Goal: Task Accomplishment & Management: Manage account settings

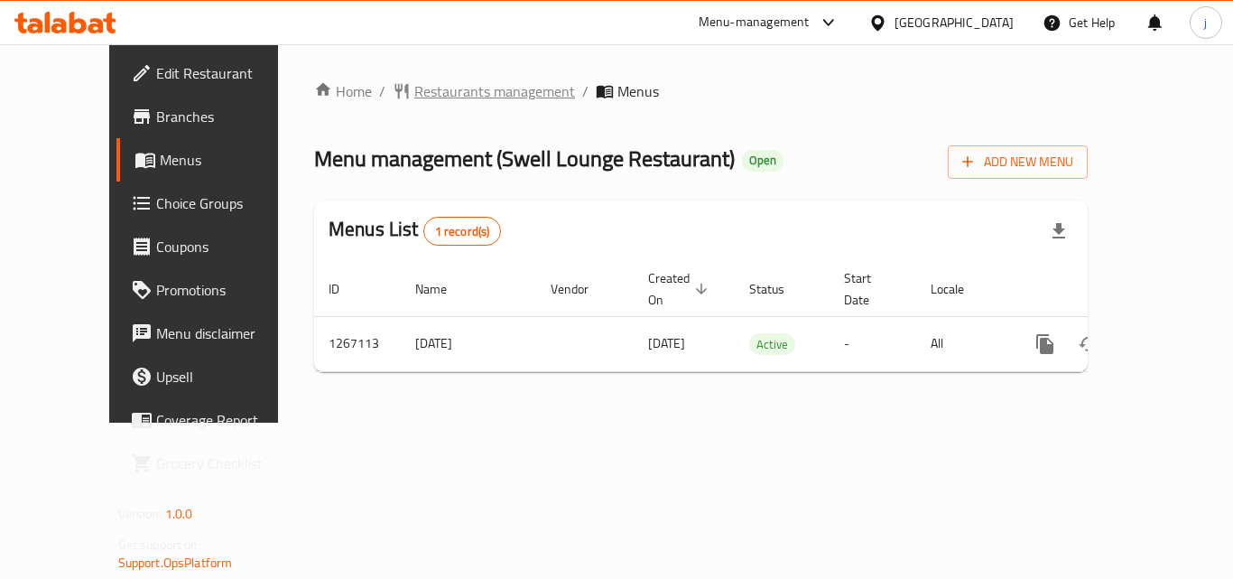
click at [414, 98] on span "Restaurants management" at bounding box center [494, 91] width 161 height 22
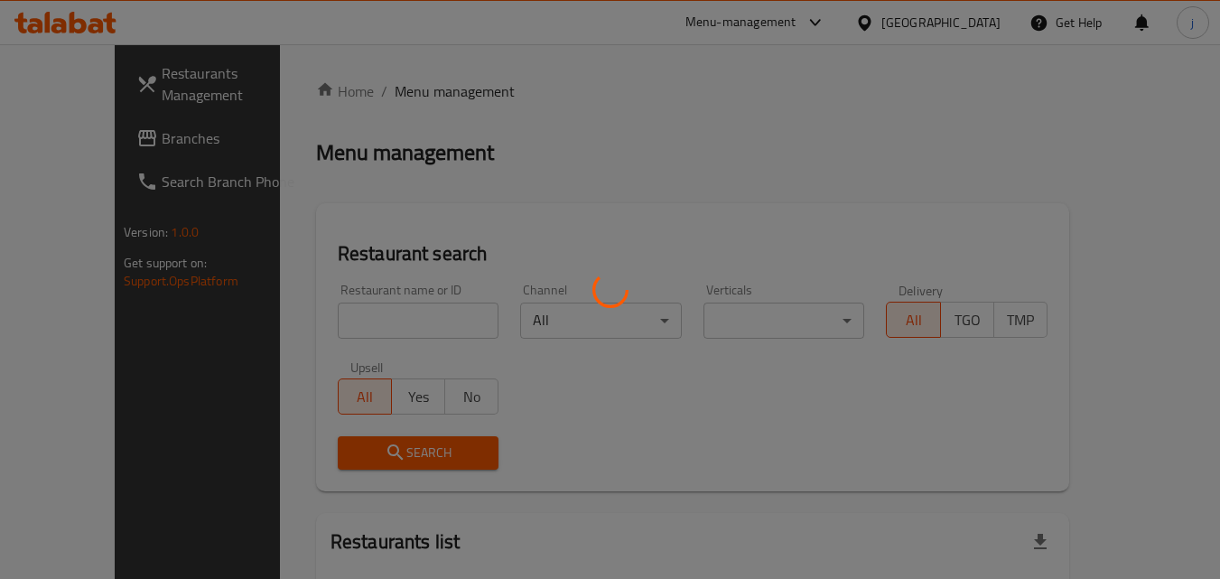
click at [88, 150] on div at bounding box center [610, 289] width 1220 height 579
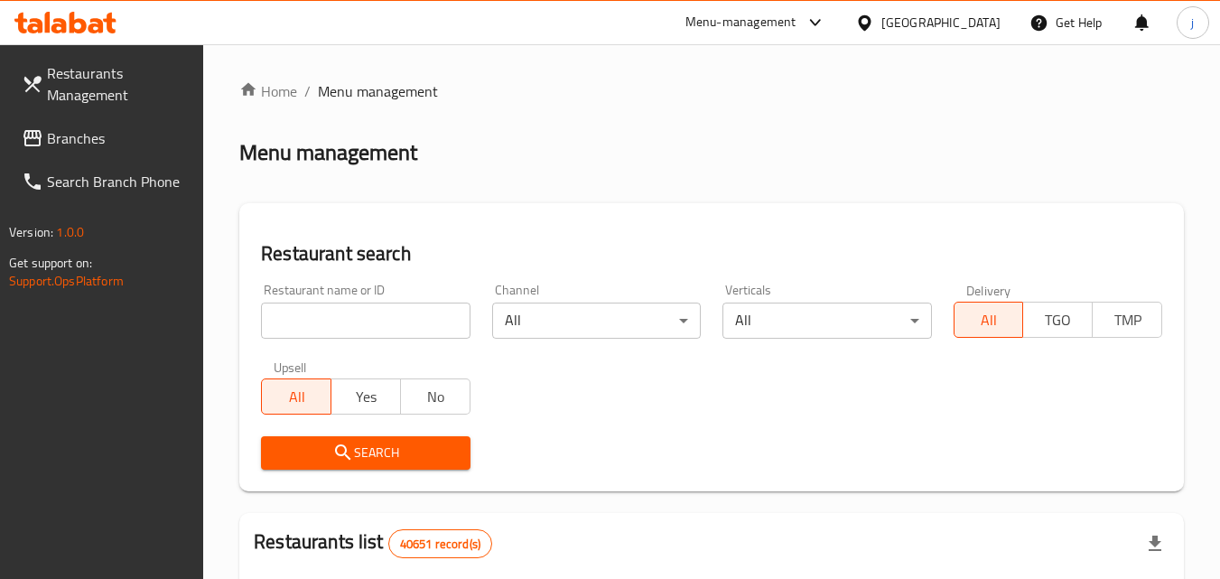
click at [90, 144] on span "Branches" at bounding box center [118, 138] width 143 height 22
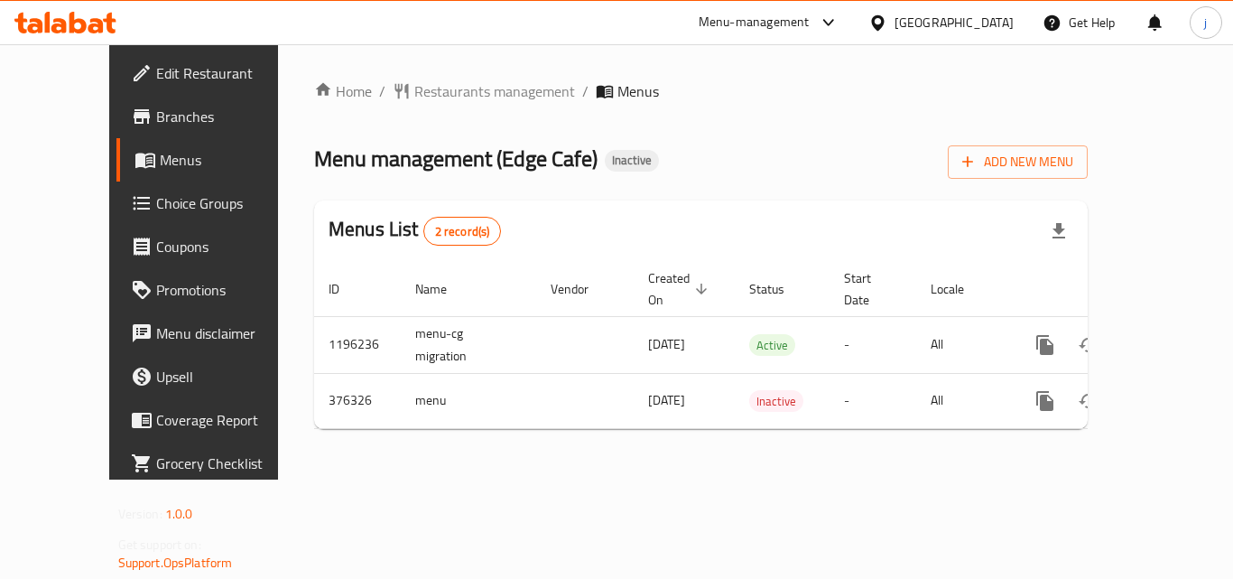
click at [928, 25] on div "[GEOGRAPHIC_DATA]" at bounding box center [954, 23] width 119 height 20
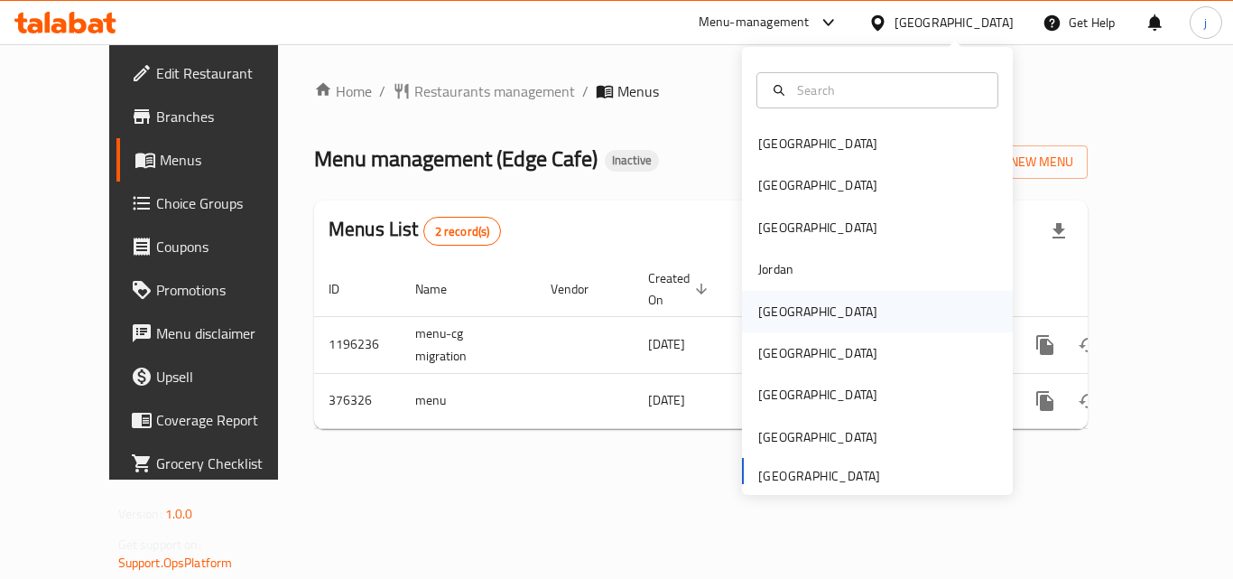
click at [779, 302] on div "Kuwait" at bounding box center [817, 312] width 119 height 20
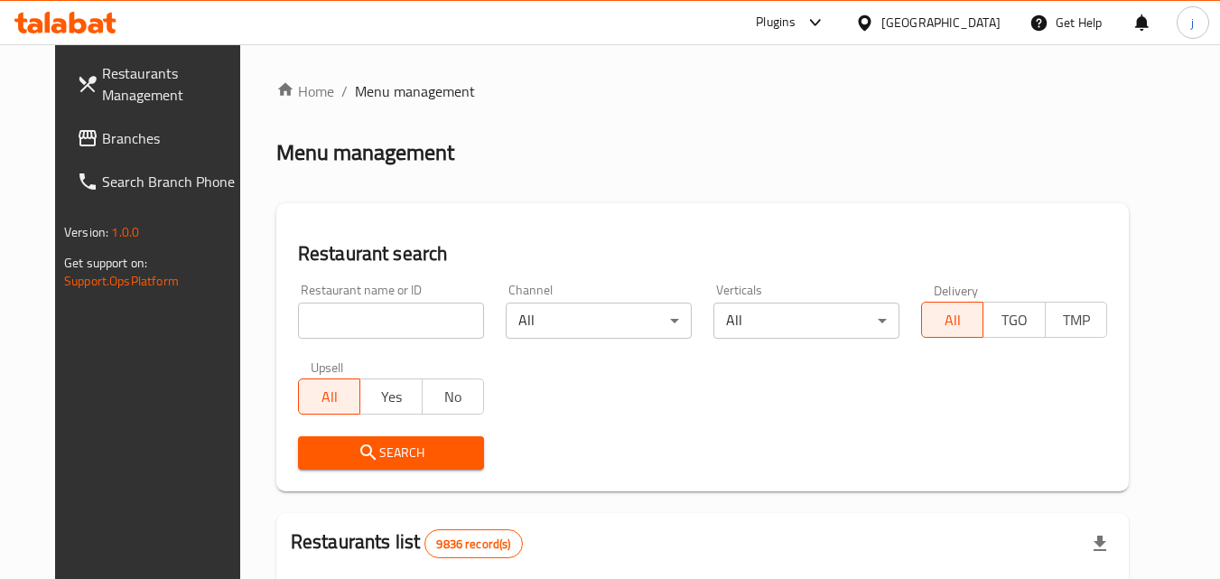
click at [113, 146] on span "Branches" at bounding box center [173, 138] width 143 height 22
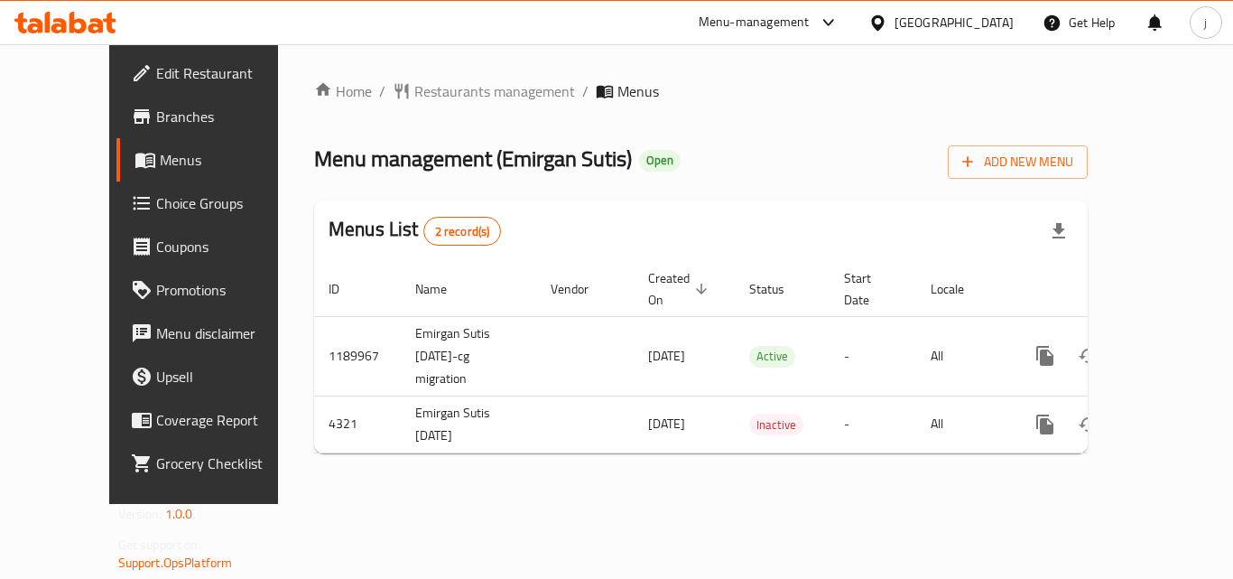
click at [956, 42] on div "Kuwait" at bounding box center [941, 22] width 174 height 43
click at [884, 29] on icon at bounding box center [877, 21] width 13 height 15
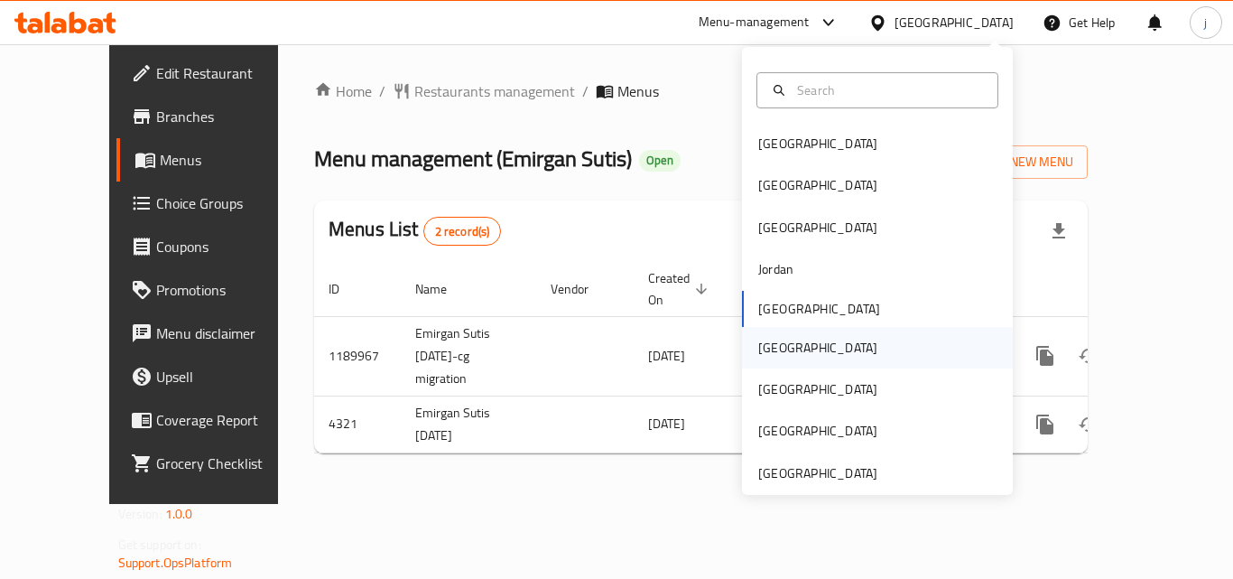
click at [763, 353] on div "Oman" at bounding box center [817, 348] width 119 height 20
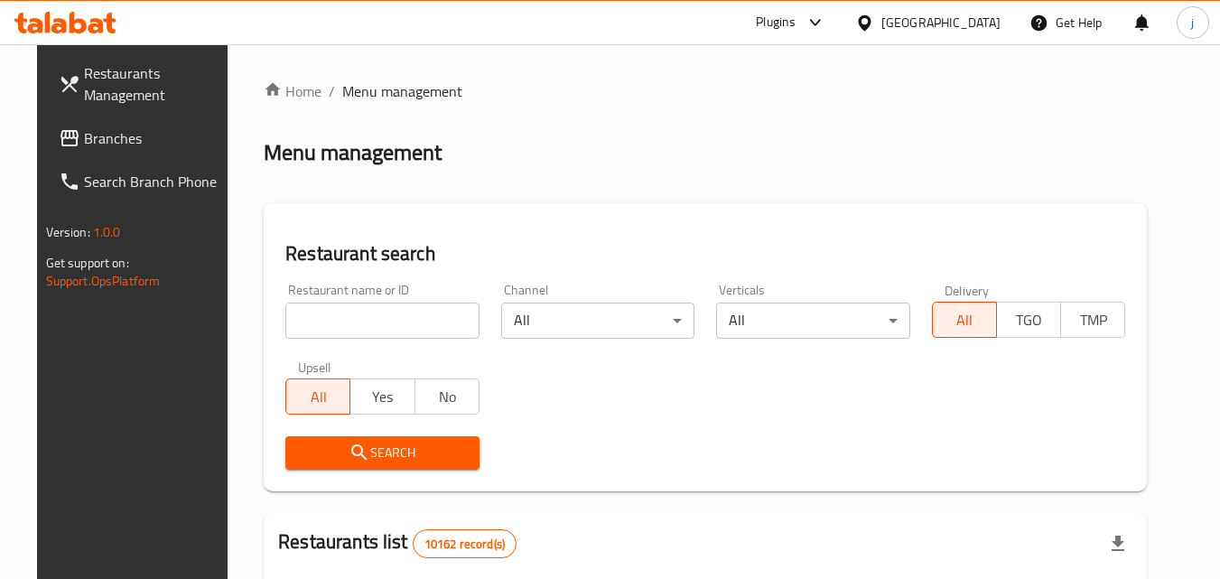
click at [84, 145] on span "Branches" at bounding box center [155, 138] width 143 height 22
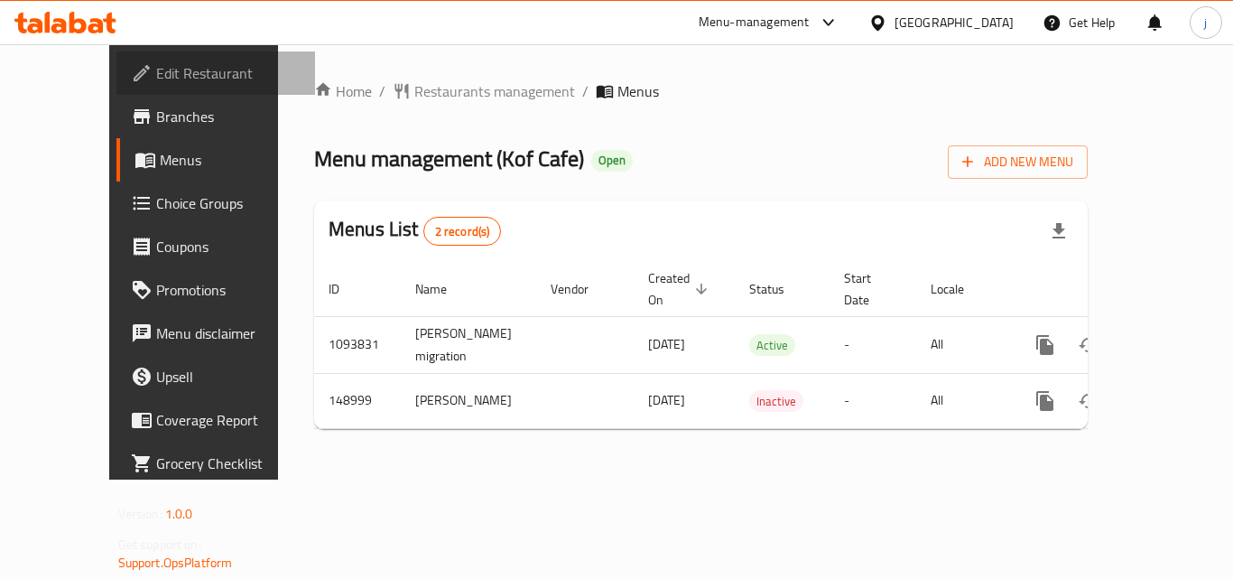
click at [156, 76] on span "Edit Restaurant" at bounding box center [228, 73] width 144 height 22
